Goal: Download file/media

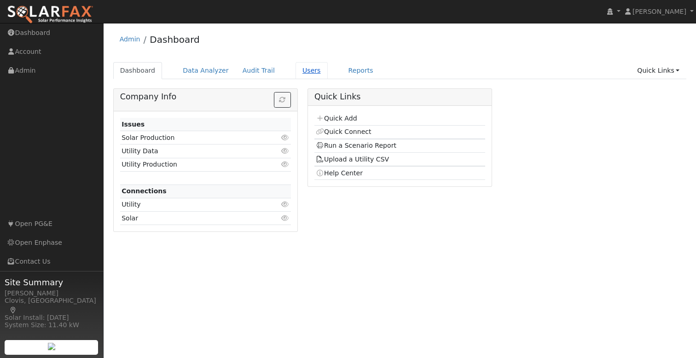
click at [296, 70] on link "Users" at bounding box center [312, 70] width 32 height 17
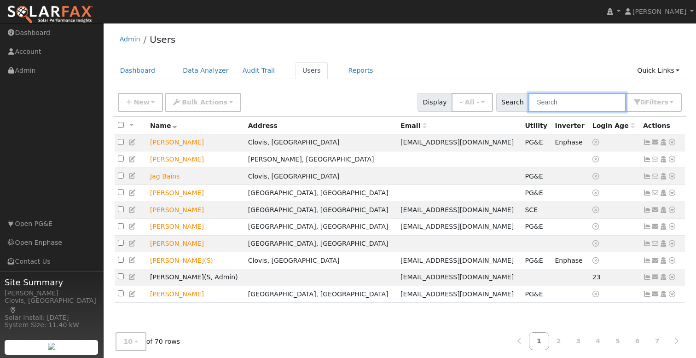
click at [567, 105] on input "text" at bounding box center [577, 102] width 98 height 19
click at [672, 178] on icon at bounding box center [672, 176] width 8 height 6
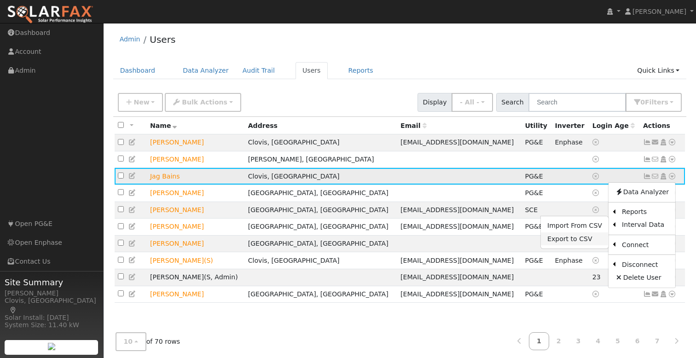
click at [579, 241] on link "Export to CSV" at bounding box center [575, 238] width 68 height 13
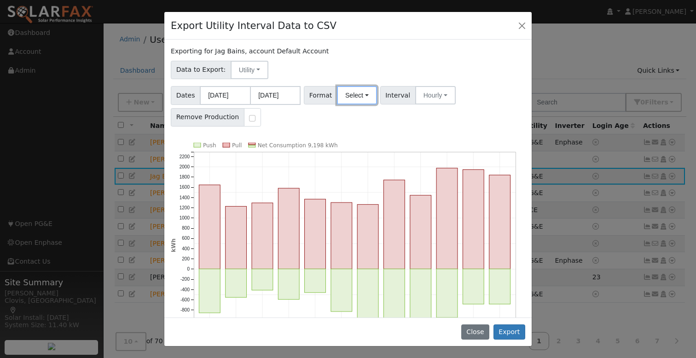
drag, startPoint x: 354, startPoint y: 99, endPoint x: 358, endPoint y: 107, distance: 8.5
click at [354, 99] on button "Select" at bounding box center [357, 95] width 40 height 18
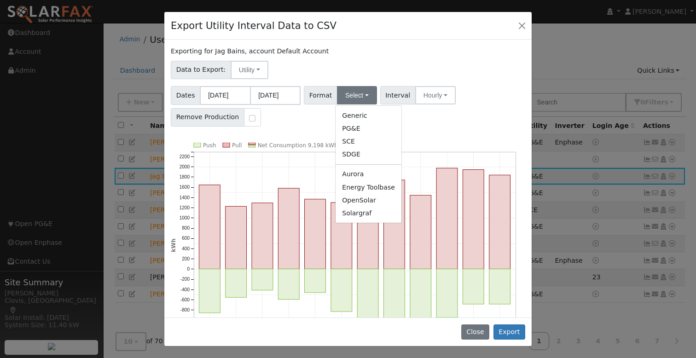
click at [368, 210] on link "Solargraf" at bounding box center [369, 213] width 66 height 13
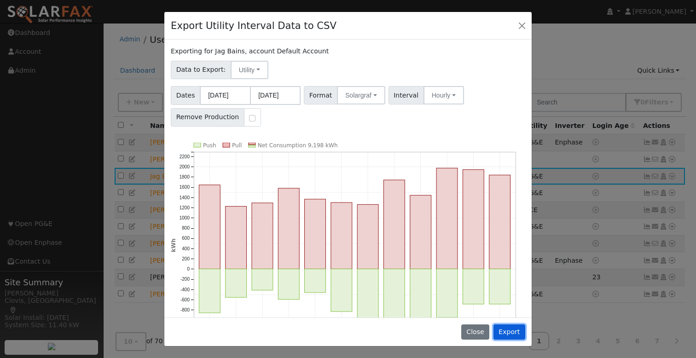
click at [509, 331] on button "Export" at bounding box center [509, 332] width 32 height 16
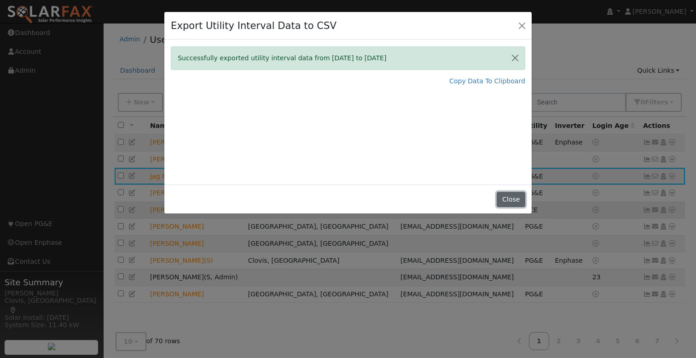
drag, startPoint x: 511, startPoint y: 203, endPoint x: 539, endPoint y: 211, distance: 29.0
click at [511, 203] on button "Close" at bounding box center [511, 200] width 28 height 16
